Goal: Information Seeking & Learning: Learn about a topic

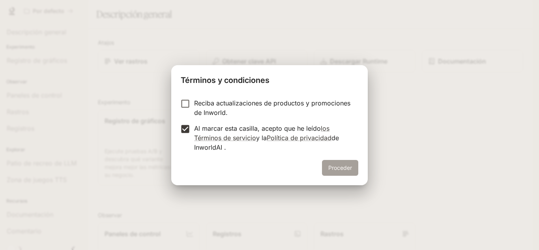
click at [349, 173] on button "Proceder" at bounding box center [340, 168] width 36 height 16
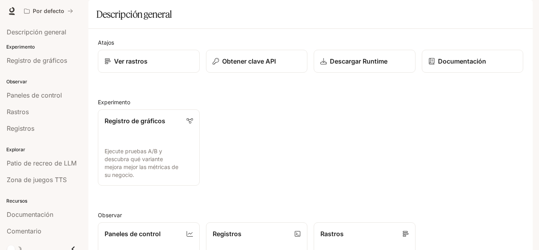
click at [68, 249] on icon "Cerrar cajón" at bounding box center [73, 249] width 11 height 11
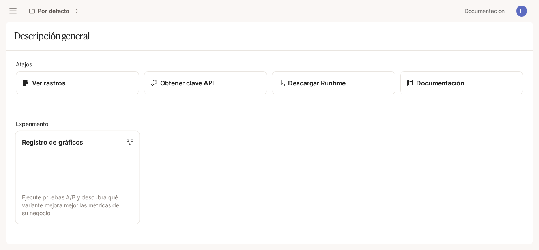
click at [111, 148] on link "Registro de gráficos Ejecute pruebas A/B y descubra qué variante mejora mejor l…" at bounding box center [77, 177] width 125 height 94
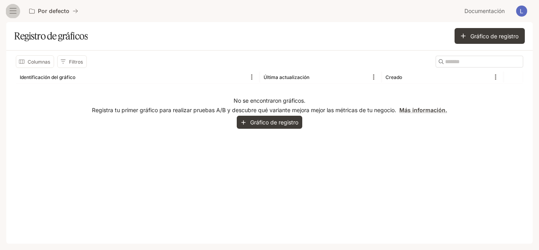
click at [15, 10] on icon "cajón abierto" at bounding box center [13, 11] width 8 height 8
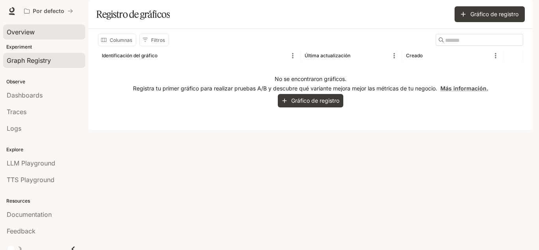
click at [23, 28] on span "Overview" at bounding box center [21, 31] width 28 height 9
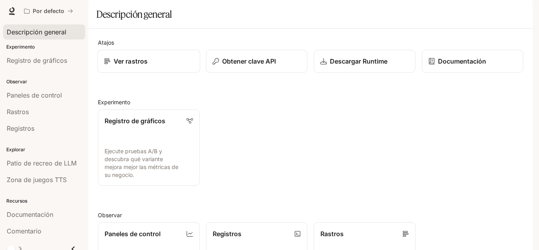
click at [149, 66] on div "Ver rastros" at bounding box center [148, 60] width 89 height 9
